Goal: Transaction & Acquisition: Obtain resource

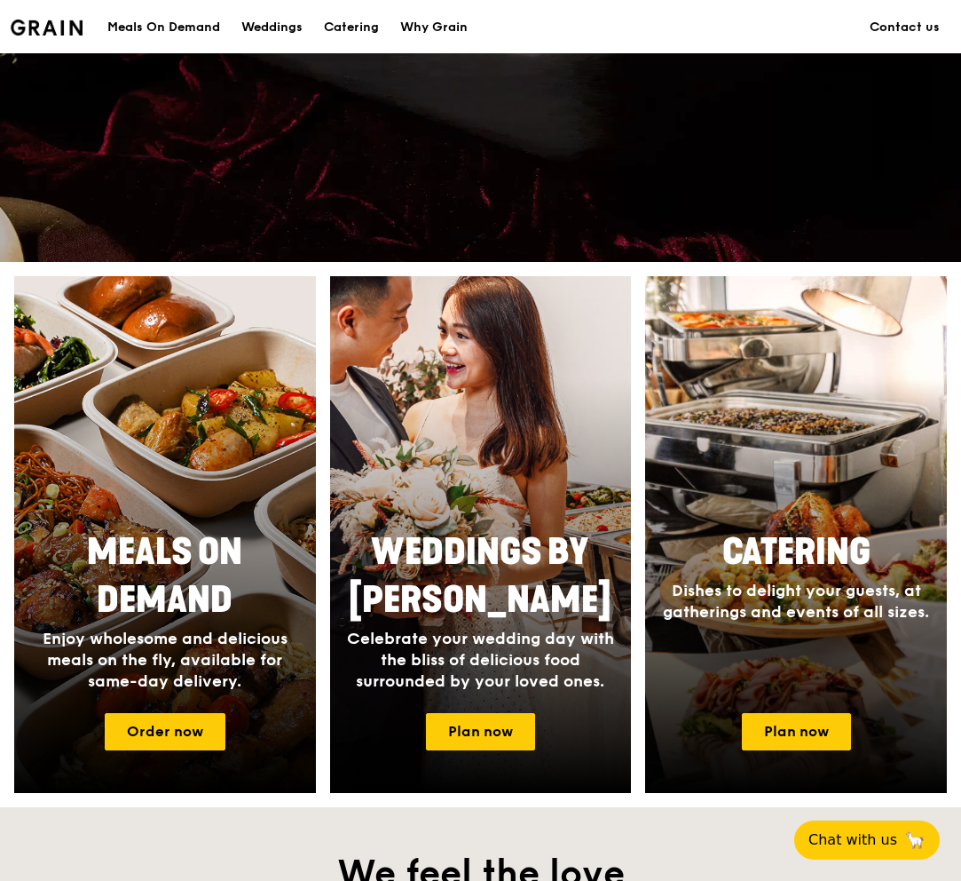
scroll to position [562, 0]
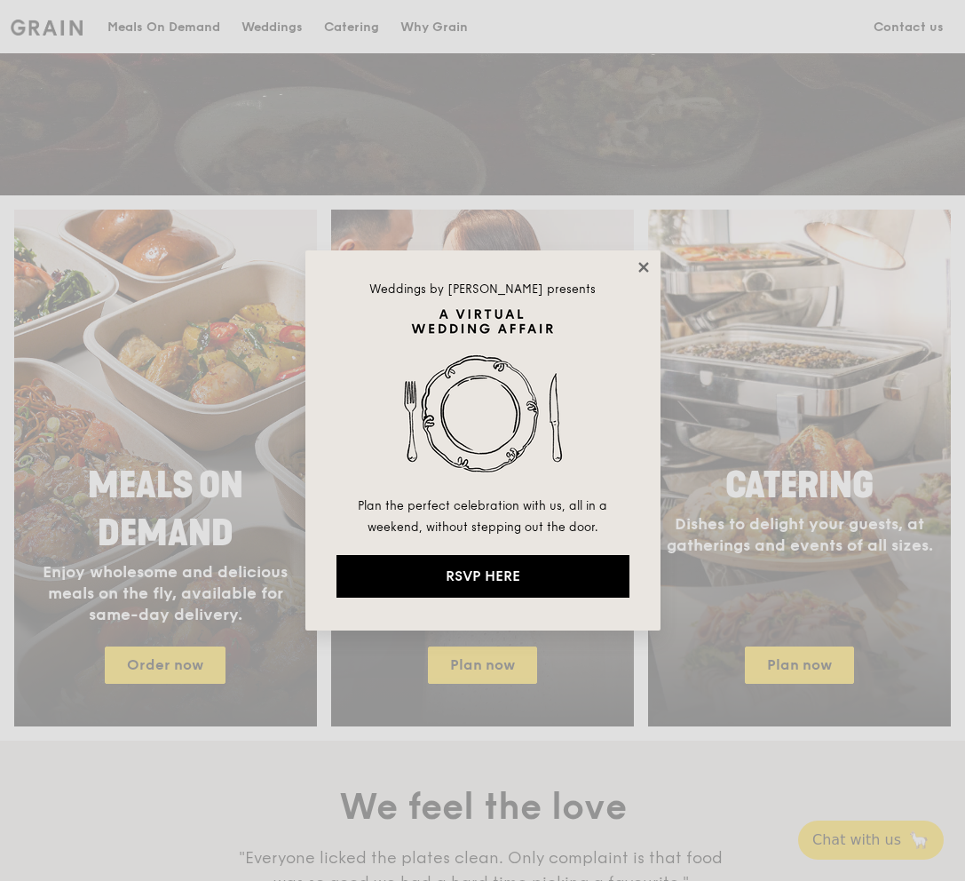
click at [636, 261] on icon at bounding box center [644, 267] width 16 height 16
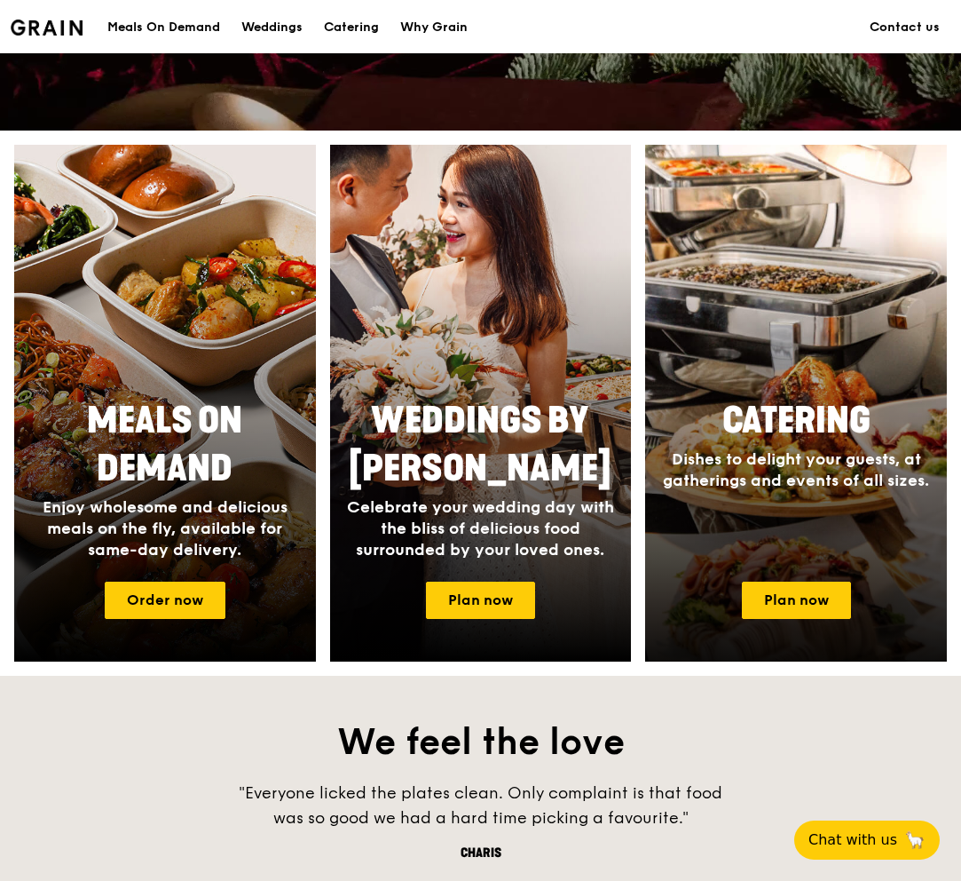
scroll to position [707, 0]
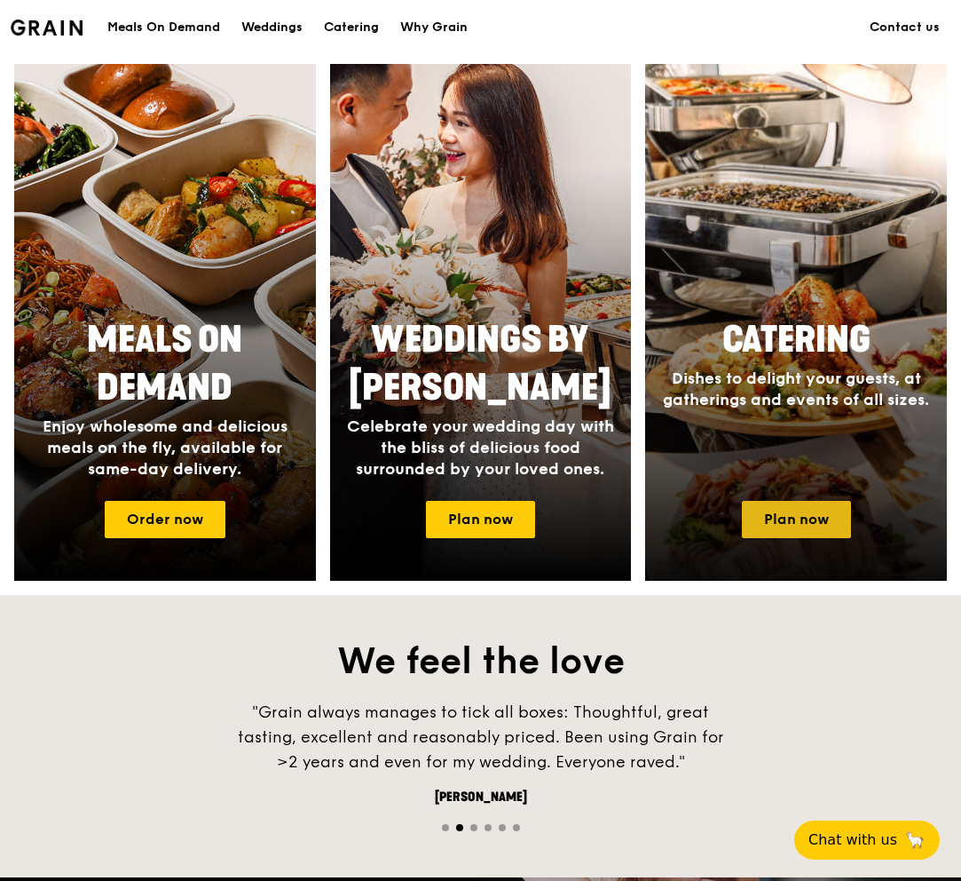
click at [796, 507] on link "Plan now" at bounding box center [796, 519] width 109 height 37
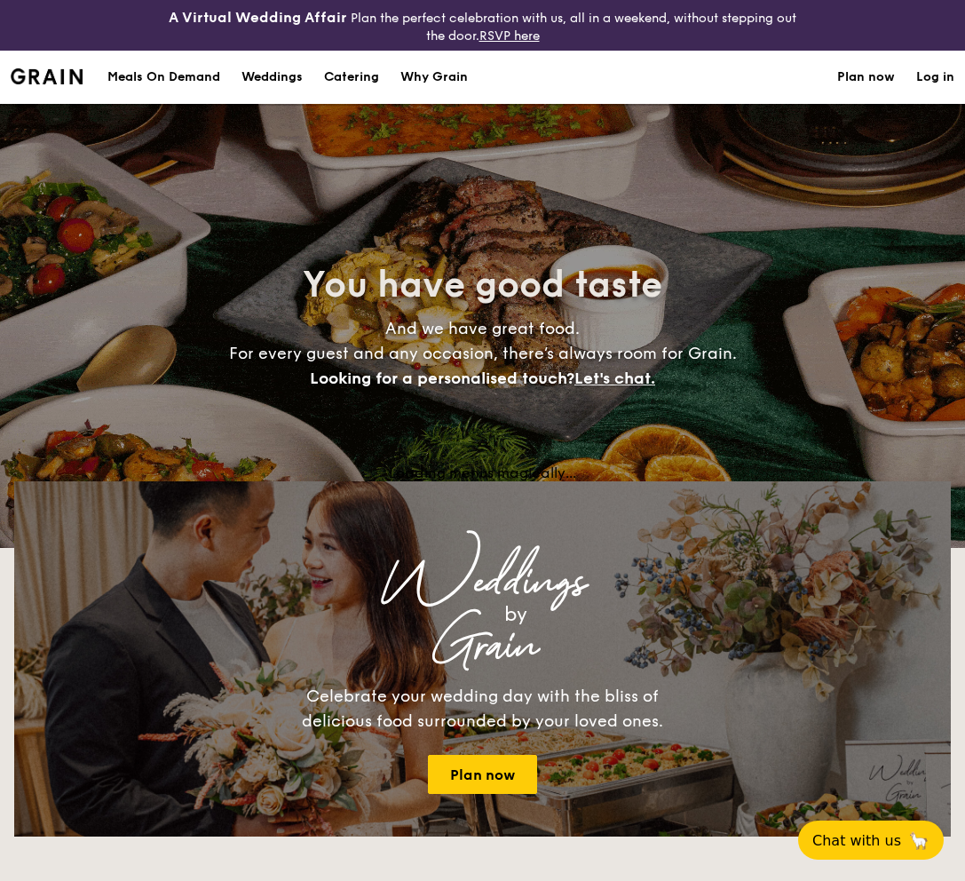
select select
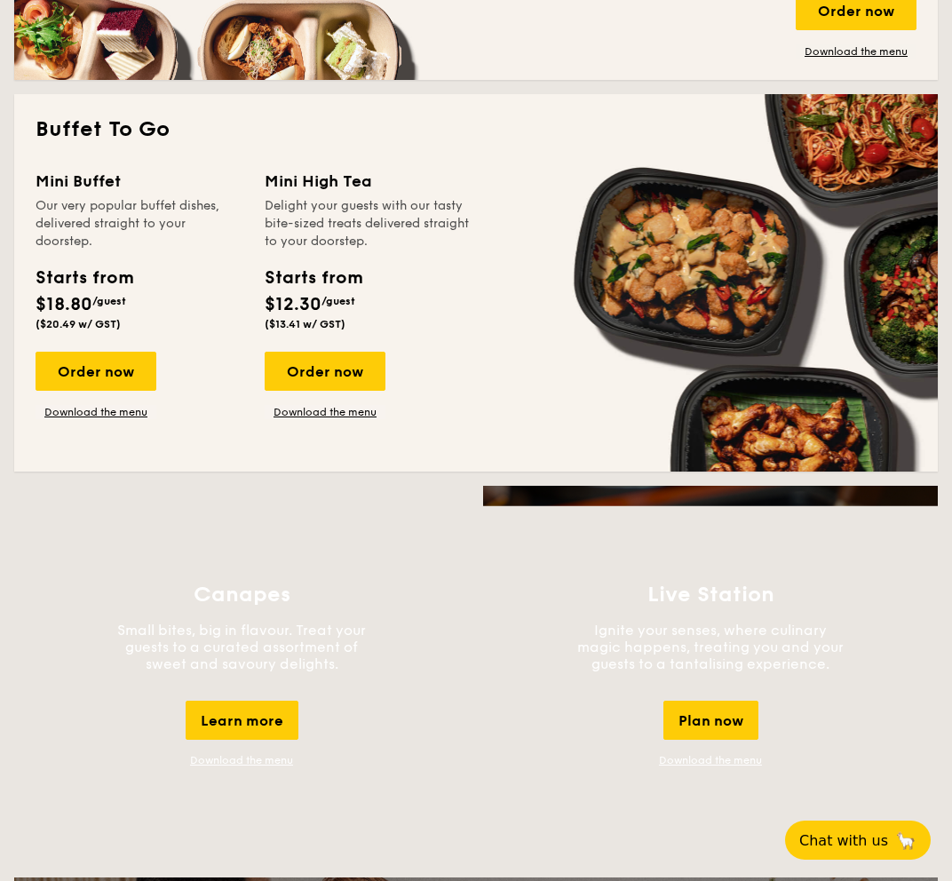
scroll to position [1149, 0]
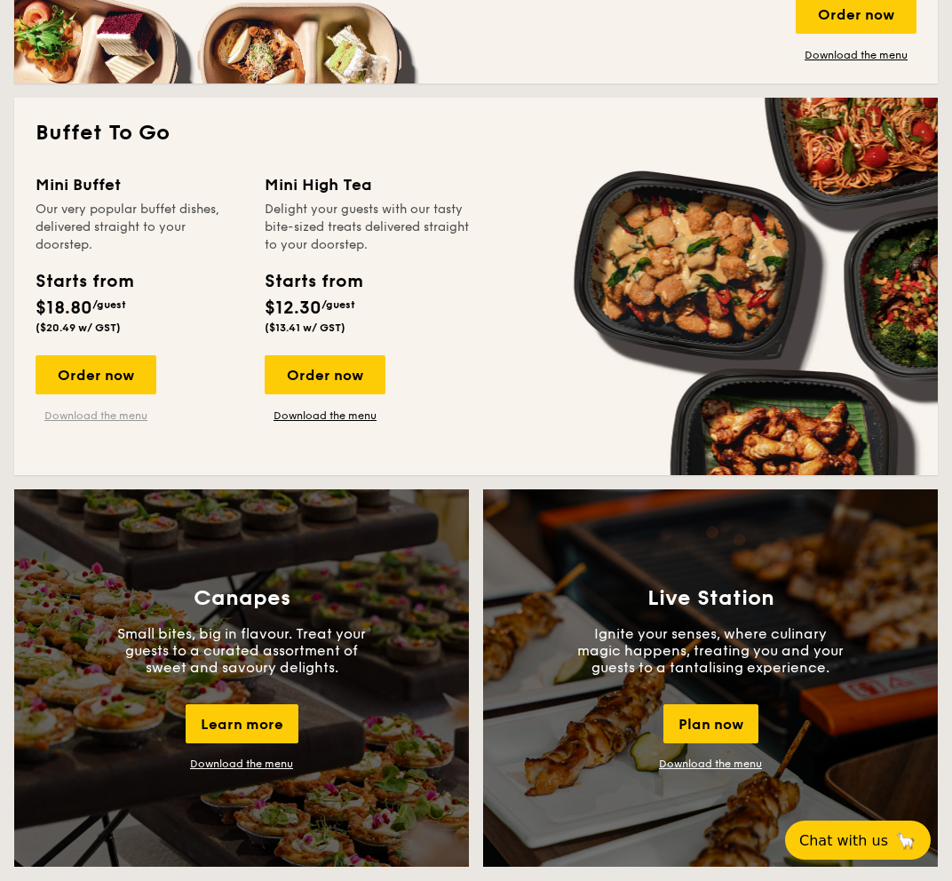
click at [116, 412] on link "Download the menu" at bounding box center [96, 415] width 121 height 14
